Goal: Task Accomplishment & Management: Use online tool/utility

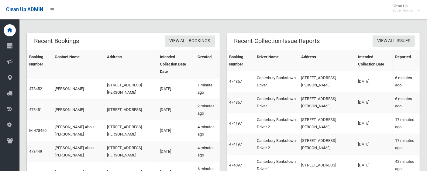
scroll to position [121, 0]
click at [34, 86] on link "478452" at bounding box center [35, 88] width 13 height 5
click at [237, 100] on link "474857" at bounding box center [236, 102] width 13 height 5
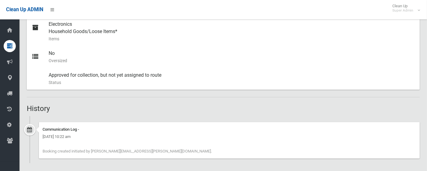
scroll to position [290, 0]
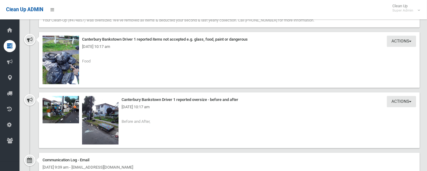
scroll to position [848, 0]
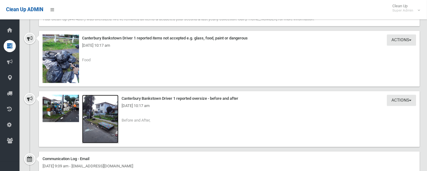
click at [104, 122] on img at bounding box center [100, 119] width 36 height 49
click at [55, 110] on img at bounding box center [61, 108] width 36 height 27
click at [55, 54] on img at bounding box center [61, 59] width 36 height 49
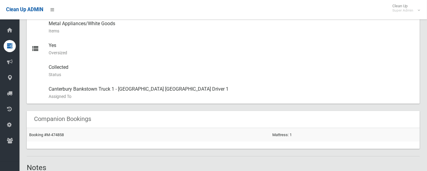
scroll to position [309, 0]
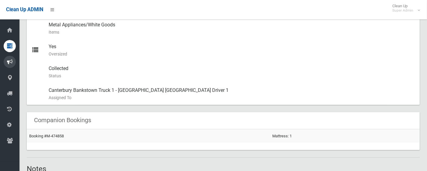
click at [10, 64] on icon at bounding box center [9, 62] width 5 height 12
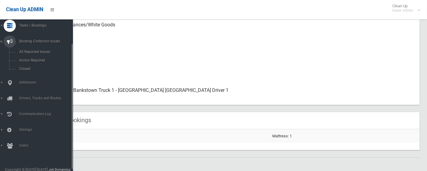
scroll to position [27, 0]
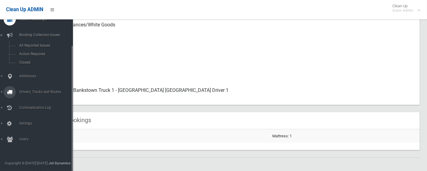
click at [26, 94] on span "Drivers, Trucks and Routes" at bounding box center [47, 92] width 61 height 4
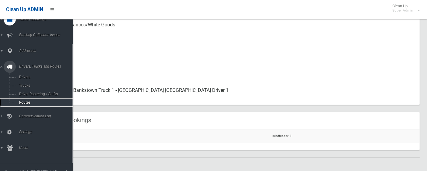
click at [23, 103] on span "Routes" at bounding box center [45, 103] width 56 height 4
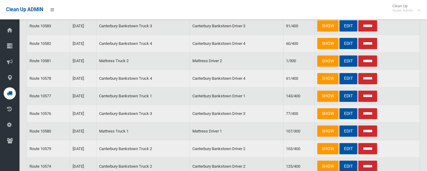
scroll to position [168, 0]
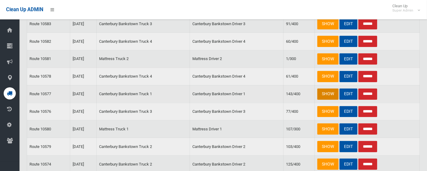
click at [323, 94] on link "SHOW" at bounding box center [327, 94] width 21 height 11
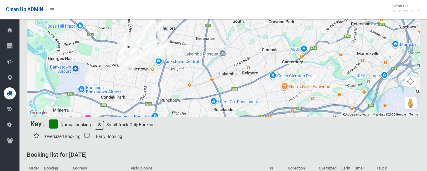
scroll to position [54, 0]
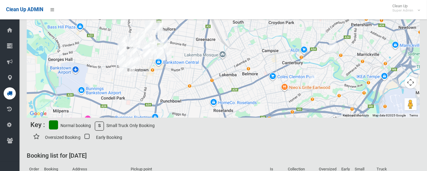
click at [7, 95] on icon at bounding box center [9, 94] width 5 height 12
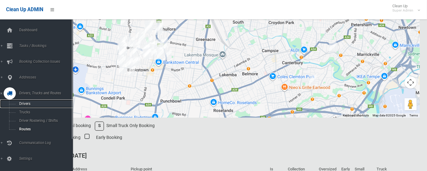
click at [28, 107] on link "Drivers" at bounding box center [39, 104] width 78 height 9
click at [23, 103] on span "Drivers" at bounding box center [45, 104] width 56 height 4
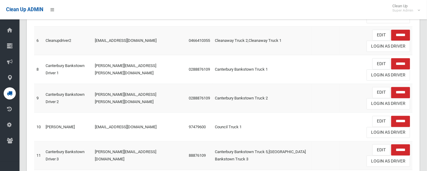
scroll to position [163, 0]
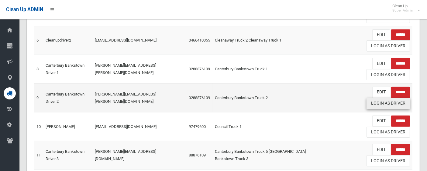
click at [384, 102] on link "Login As Driver" at bounding box center [388, 103] width 43 height 11
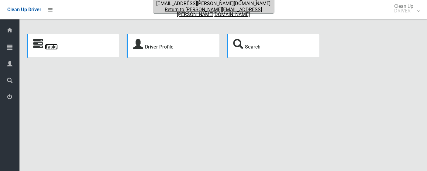
click at [50, 45] on link "Tasks" at bounding box center [51, 47] width 13 height 6
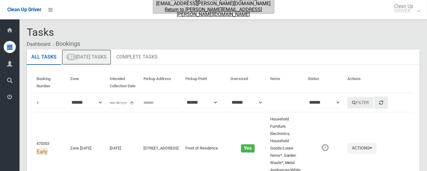
click at [95, 57] on link "52 Today's Tasks" at bounding box center [87, 58] width 50 height 16
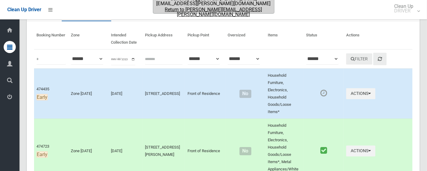
scroll to position [43, 0]
click at [90, 129] on td "Zone [DATE]" at bounding box center [88, 151] width 40 height 65
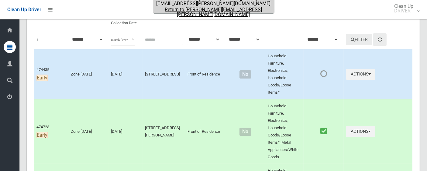
scroll to position [0, 0]
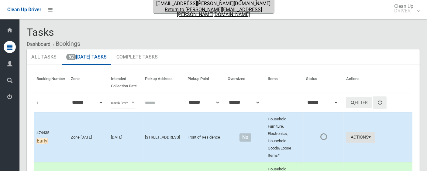
click at [352, 132] on button "Actions" at bounding box center [360, 137] width 29 height 11
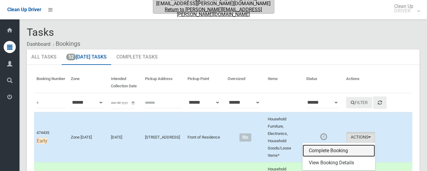
click at [316, 145] on link "Complete Booking" at bounding box center [339, 151] width 72 height 12
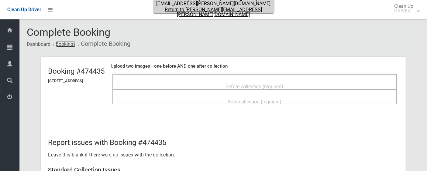
click at [68, 44] on link "Bookings" at bounding box center [66, 44] width 20 height 6
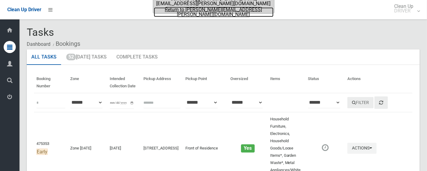
click at [174, 9] on link "Return to [PERSON_NAME][EMAIL_ADDRESS][PERSON_NAME][DOMAIN_NAME]" at bounding box center [214, 12] width 120 height 10
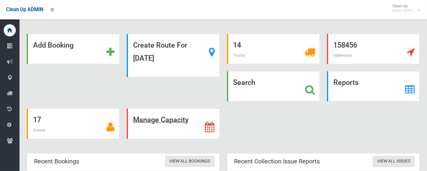
click at [156, 117] on strong "Manage Capacity" at bounding box center [160, 120] width 55 height 9
click at [65, 84] on div "Add Booking Create Route For Tomorrow 14 Trucks 158456 Addresses Search Reports…" at bounding box center [223, 90] width 400 height 112
